Goal: Information Seeking & Learning: Learn about a topic

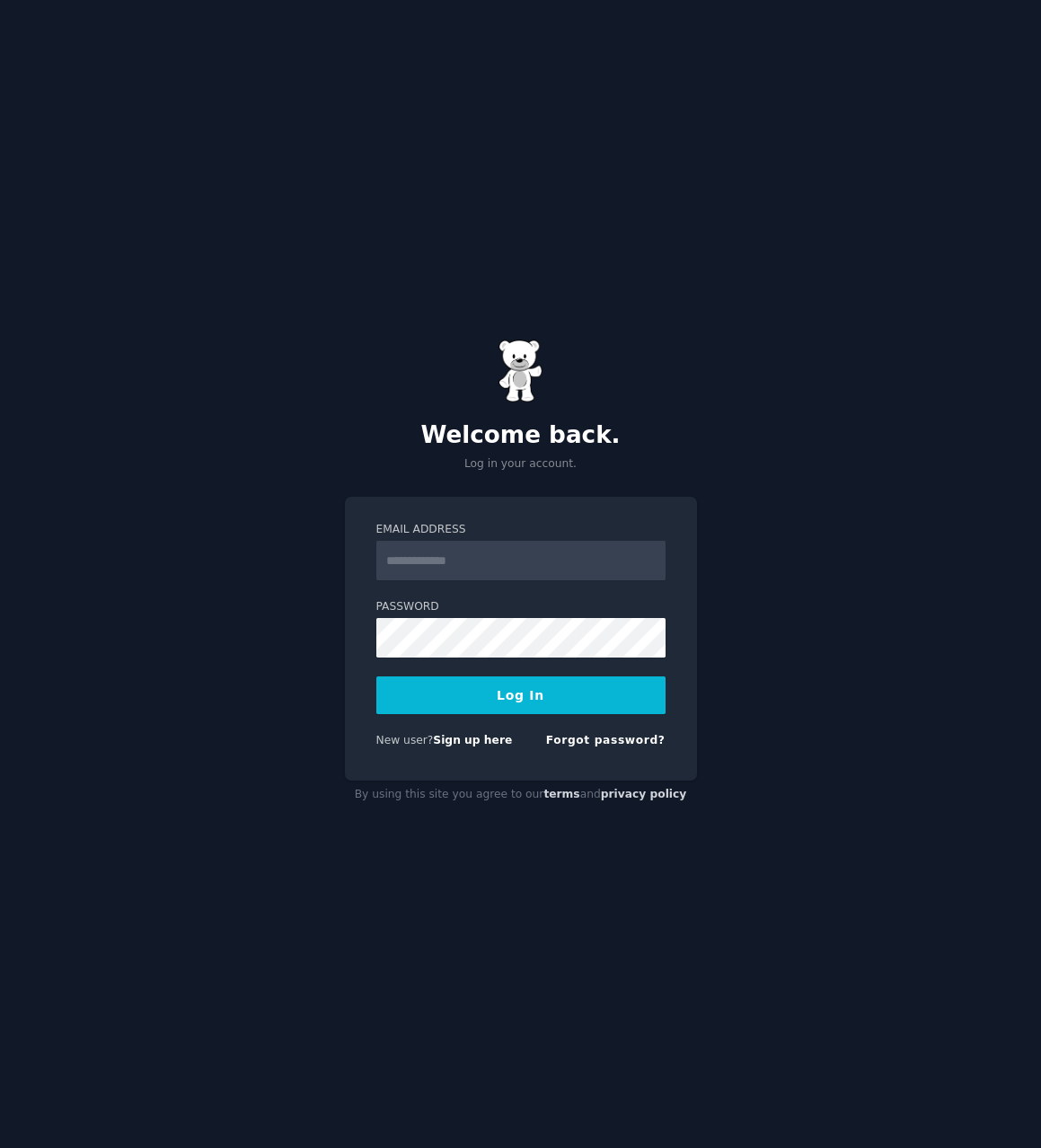
type input "**********"
click at [537, 692] on button "Log In" at bounding box center [521, 695] width 290 height 37
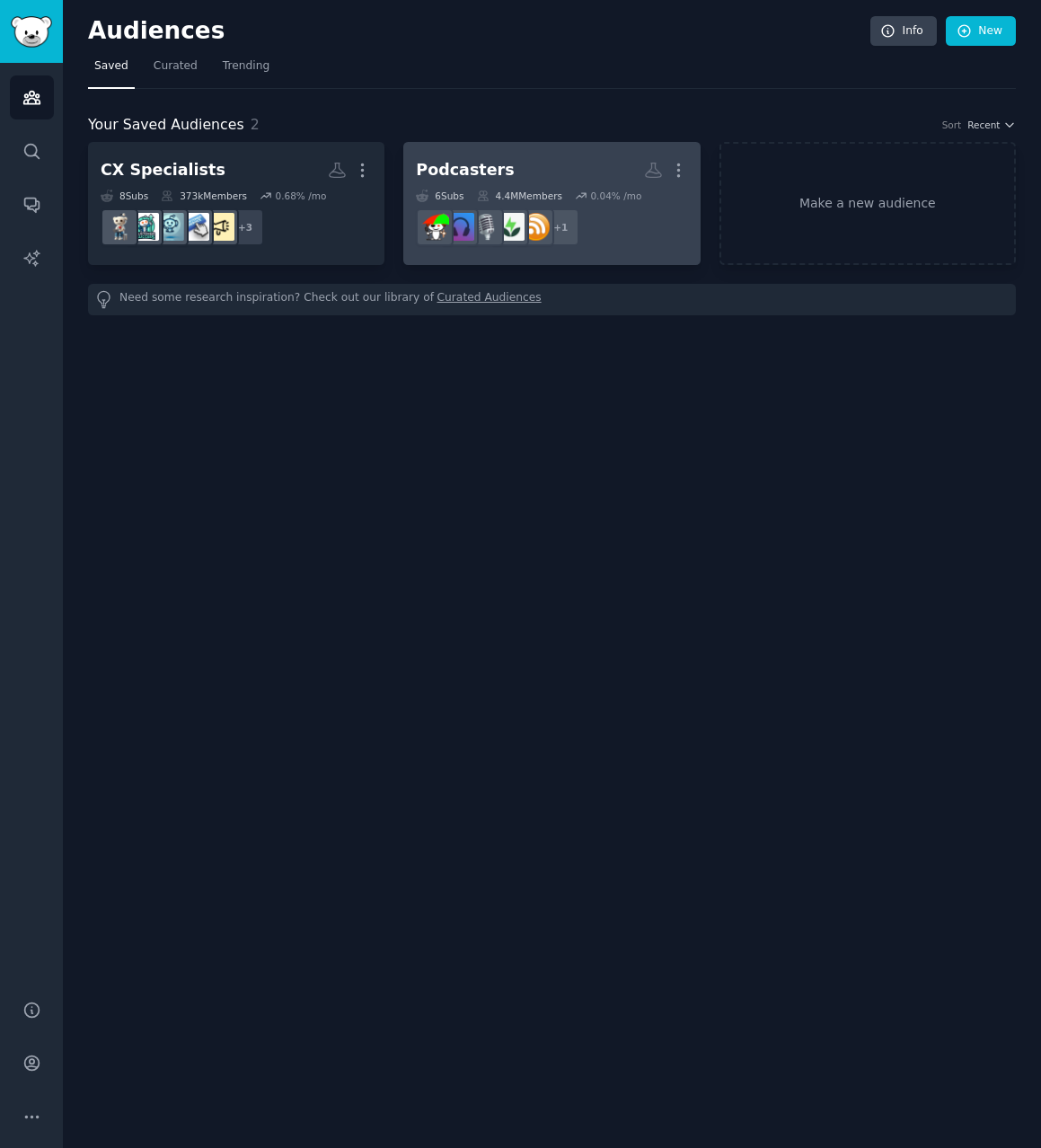
click at [473, 152] on link "Podcasters More 6 Sub s 4.4M Members 0.04 % /mo + 1" at bounding box center [551, 203] width 296 height 123
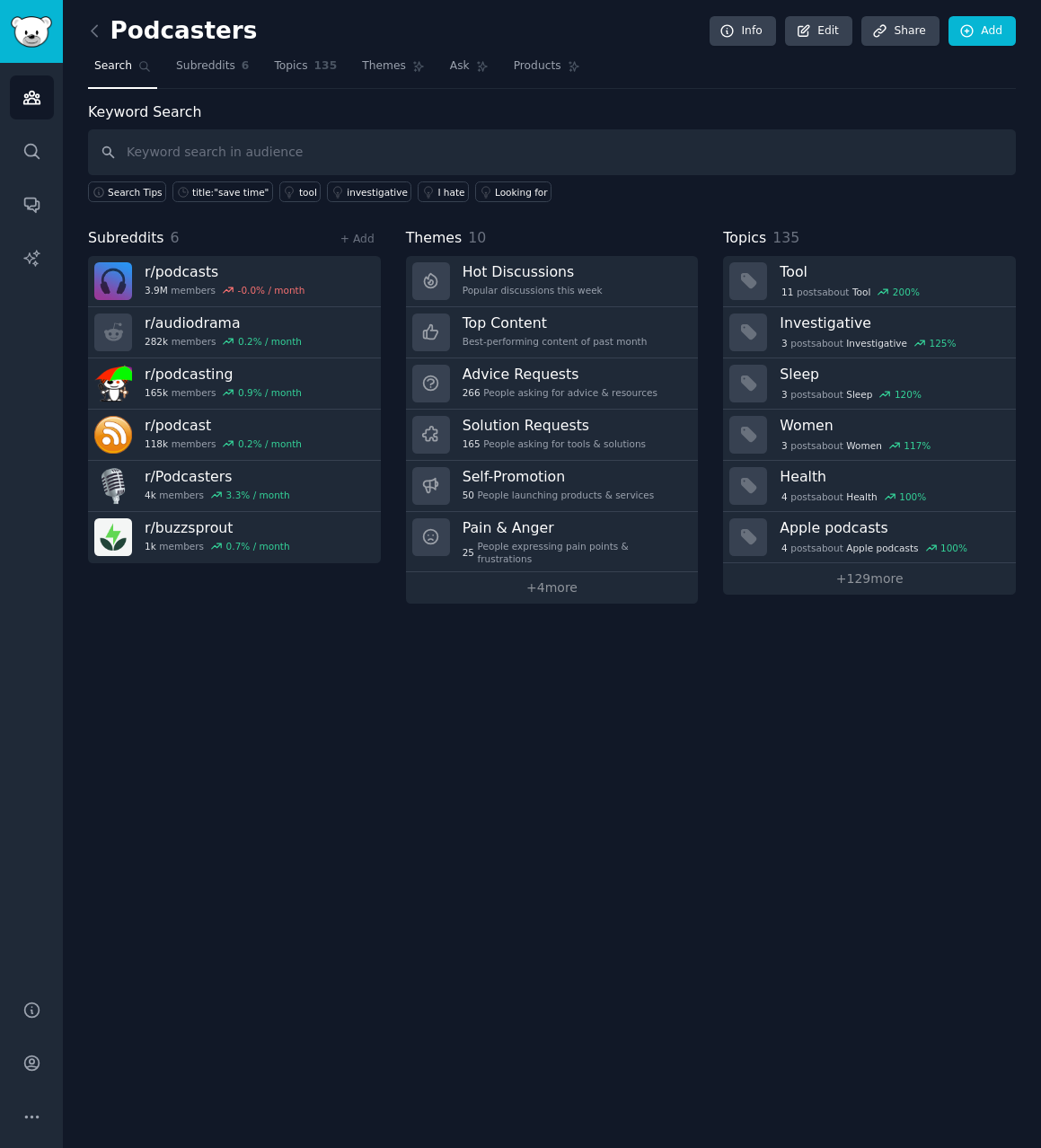
click at [450, 166] on input "text" at bounding box center [552, 152] width 928 height 46
type input "podcasting myths"
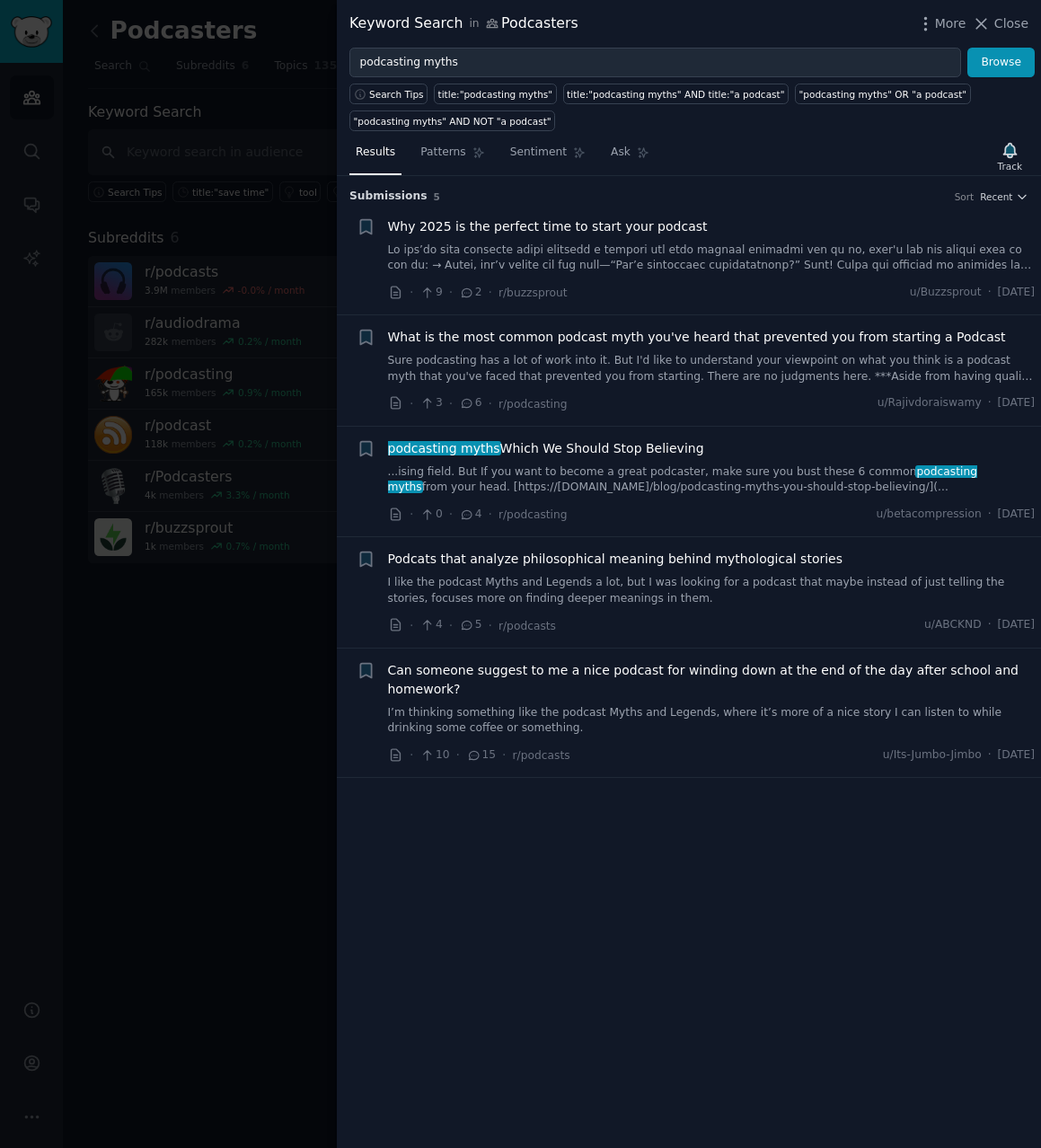
click at [689, 342] on span "What is the most common podcast myth you've heard that prevented you from start…" at bounding box center [697, 337] width 617 height 19
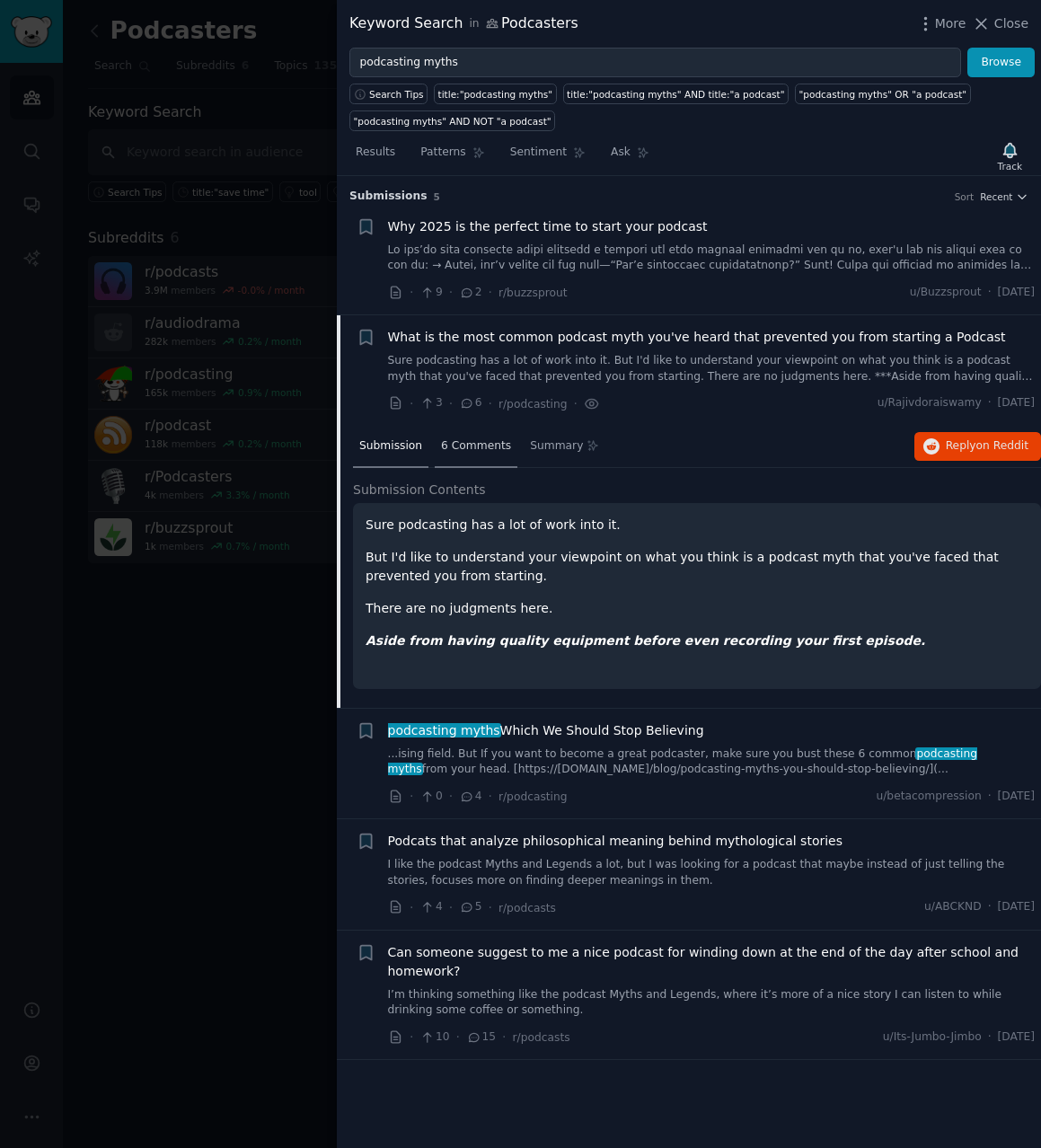
click at [471, 443] on span "6 Comments" at bounding box center [475, 446] width 70 height 16
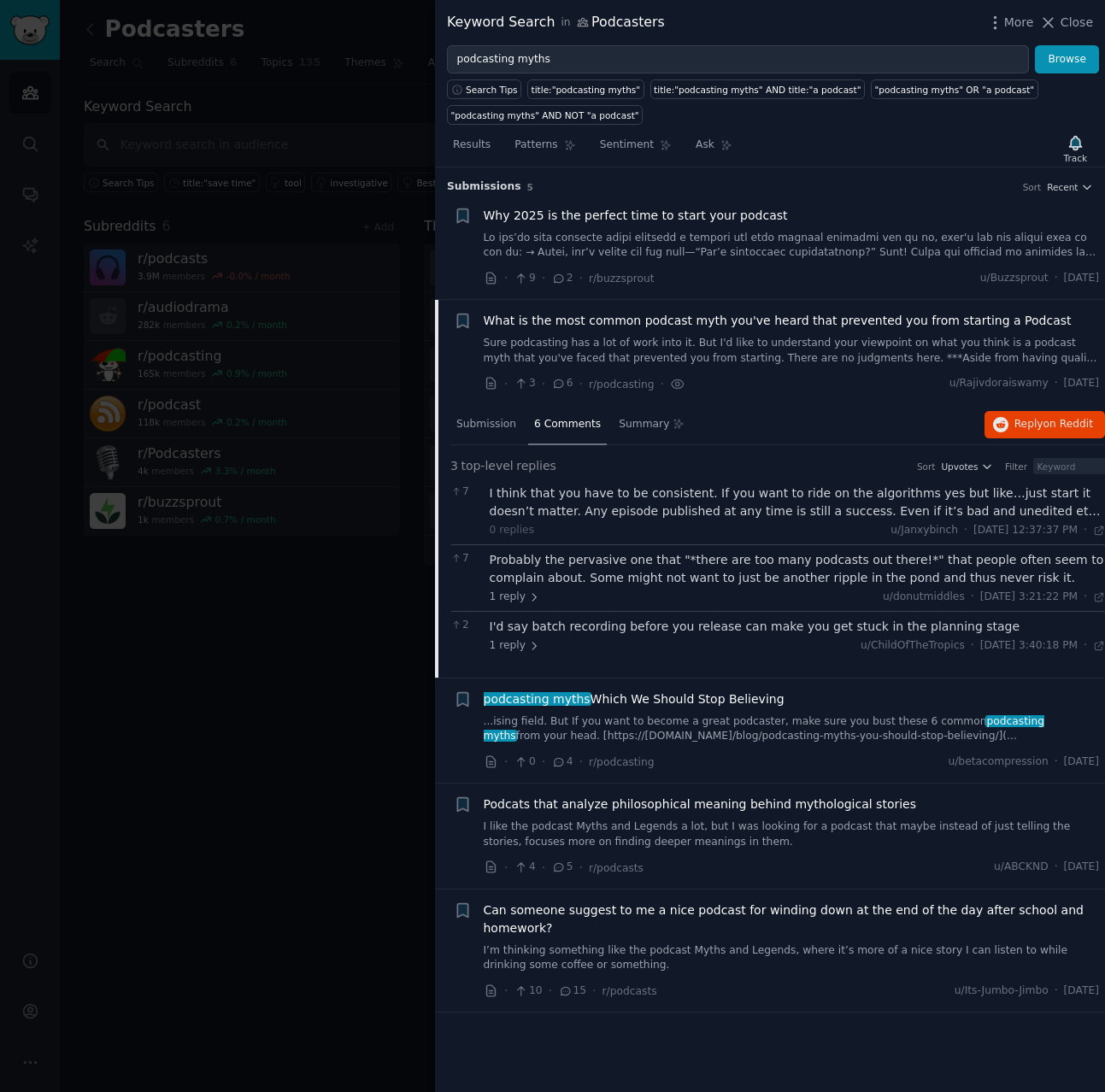
click at [564, 428] on span "6 Comments" at bounding box center [567, 425] width 67 height 16
click at [640, 695] on span "podcasting myths Which We Should Stop Believing" at bounding box center [634, 699] width 301 height 18
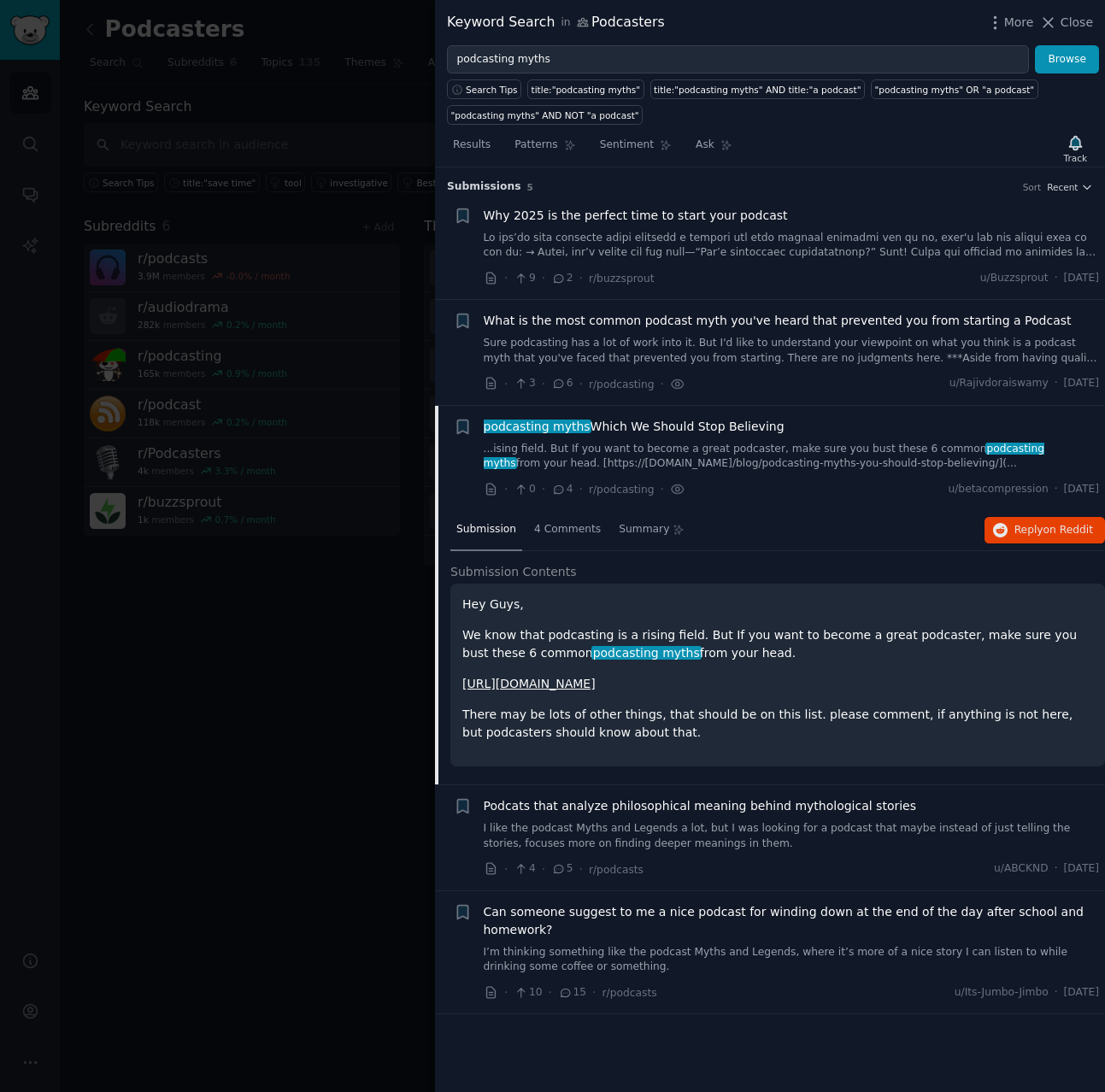
click at [595, 683] on link "https://barevalue.com/blog/podcasting-myths-you-should-stop-believing/" at bounding box center [530, 684] width 133 height 14
